Goal: Task Accomplishment & Management: Use online tool/utility

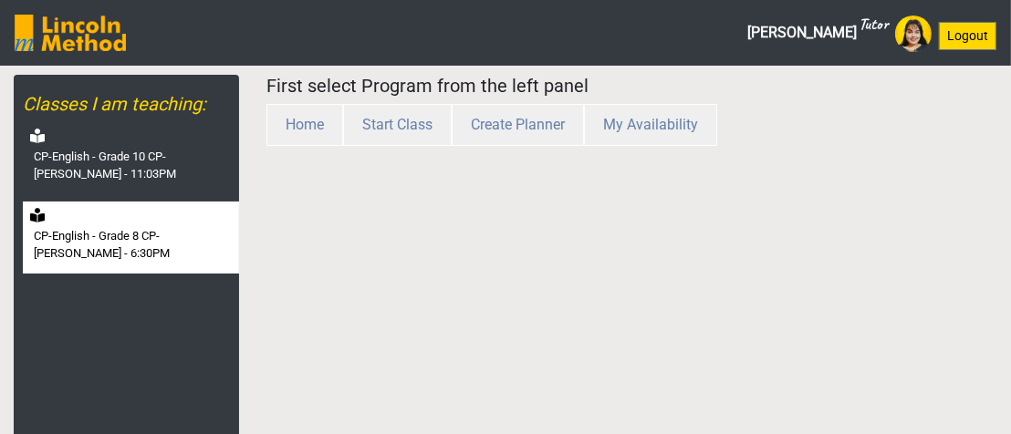
click at [131, 227] on label "CP-English - Grade 8 CP-[PERSON_NAME] - 6:30PM" at bounding box center [135, 245] width 202 height 36
select select "month"
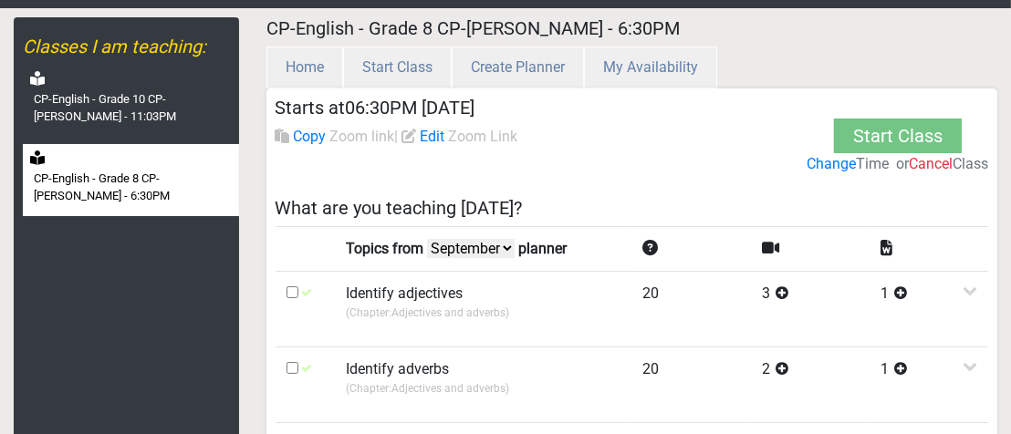
scroll to position [183, 0]
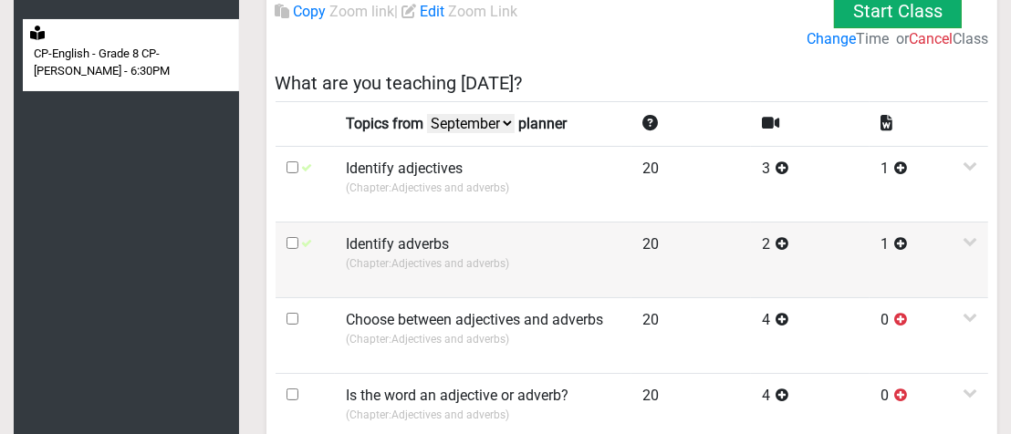
click at [288, 237] on input "checkbox" at bounding box center [293, 243] width 12 height 12
checkbox input "true"
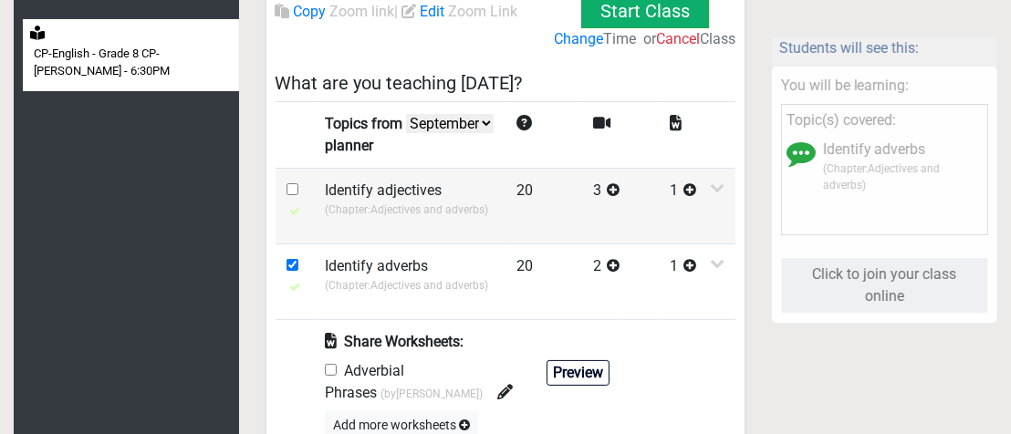
scroll to position [456, 0]
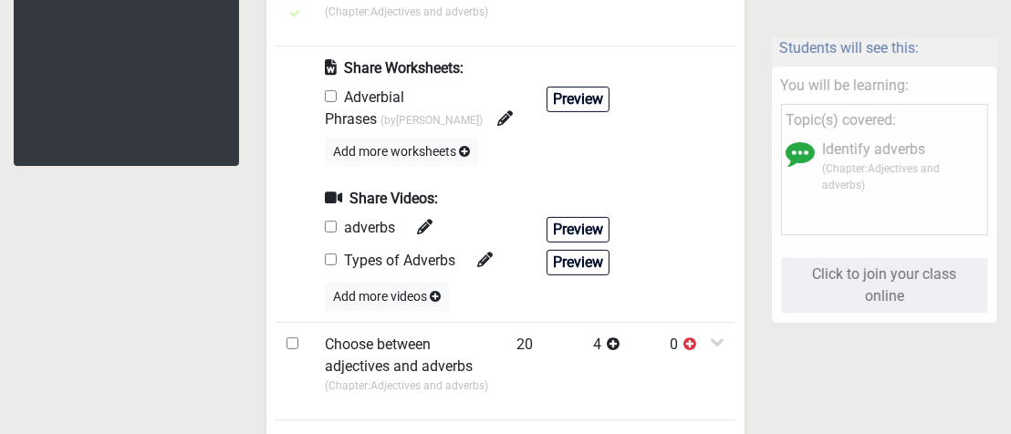
click at [326, 96] on input "checkbox" at bounding box center [331, 96] width 12 height 12
checkbox input "true"
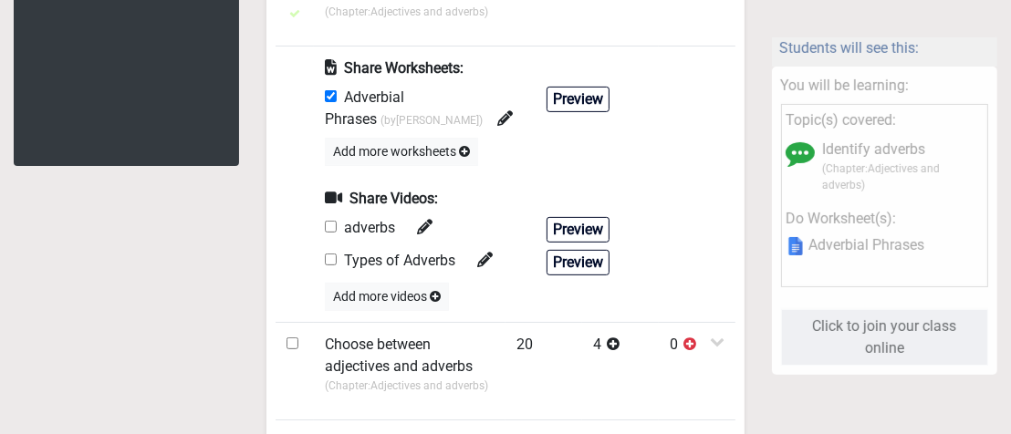
click at [328, 223] on input "checkbox" at bounding box center [331, 227] width 12 height 12
checkbox input "true"
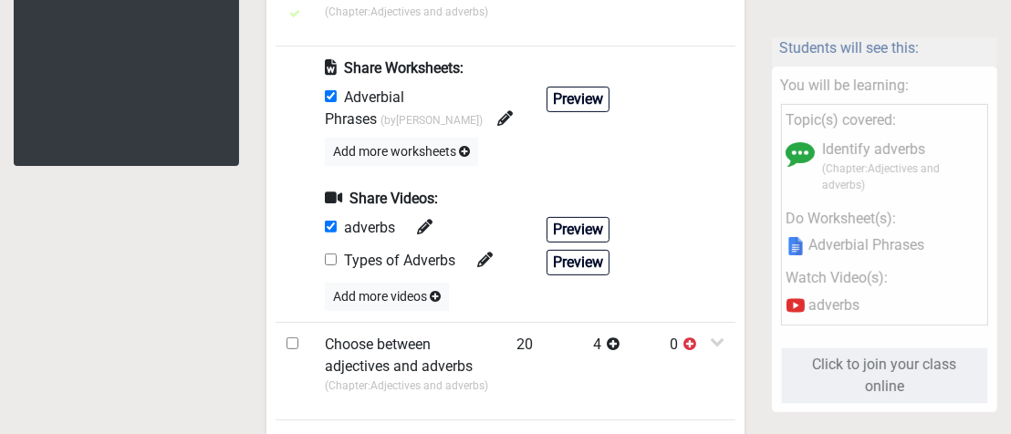
click at [329, 260] on input "checkbox" at bounding box center [331, 260] width 12 height 12
checkbox input "true"
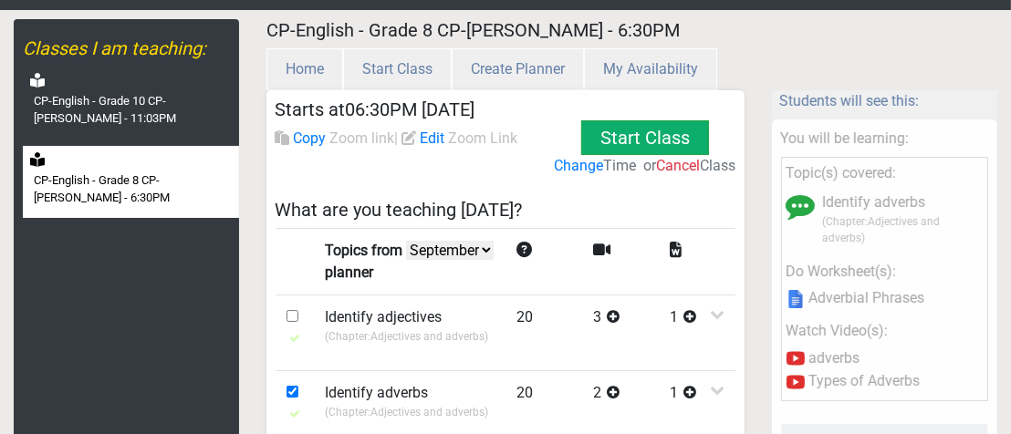
scroll to position [0, 0]
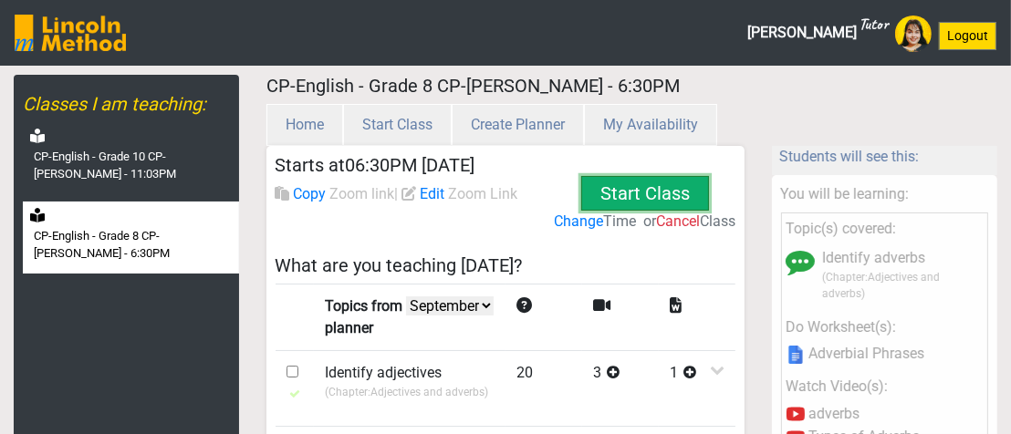
click at [629, 192] on button "Start Class" at bounding box center [645, 193] width 128 height 35
